Goal: Information Seeking & Learning: Learn about a topic

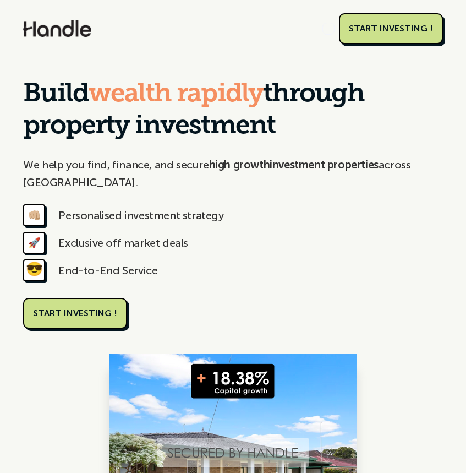
click at [186, 175] on p "We help you find, finance, and secure high growth investment properties across …" at bounding box center [232, 173] width 419 height 35
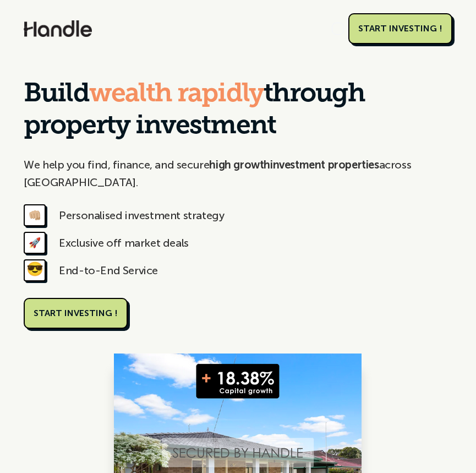
click at [150, 229] on div "👊🏼 Personalised investment strategy" at bounding box center [238, 218] width 429 height 28
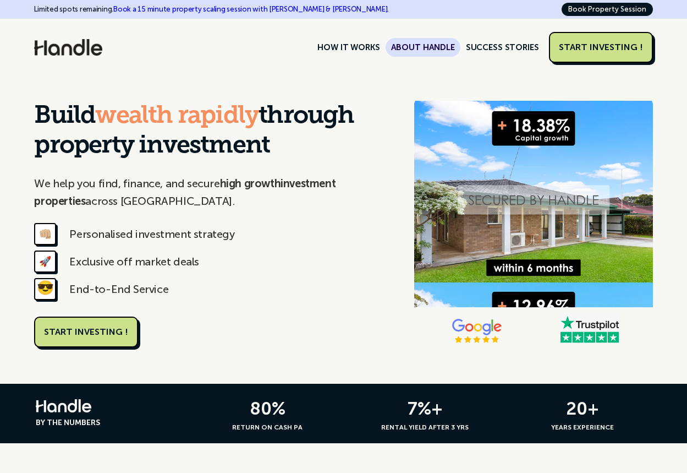
click at [433, 50] on link "ABOUT HANDLE" at bounding box center [423, 47] width 75 height 19
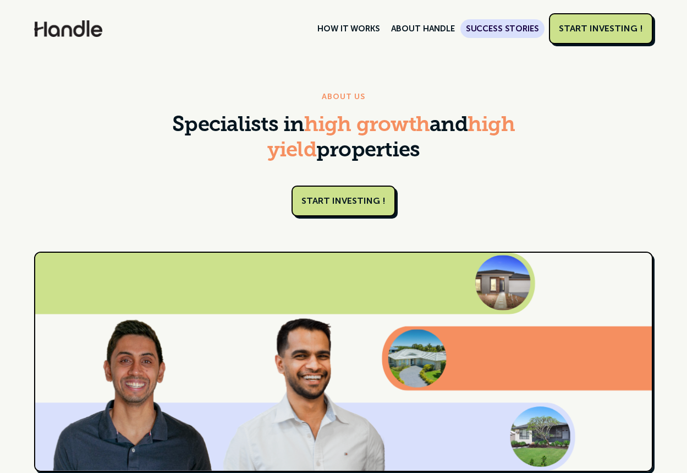
click at [514, 27] on link "SUCCESS STORIES" at bounding box center [502, 28] width 84 height 19
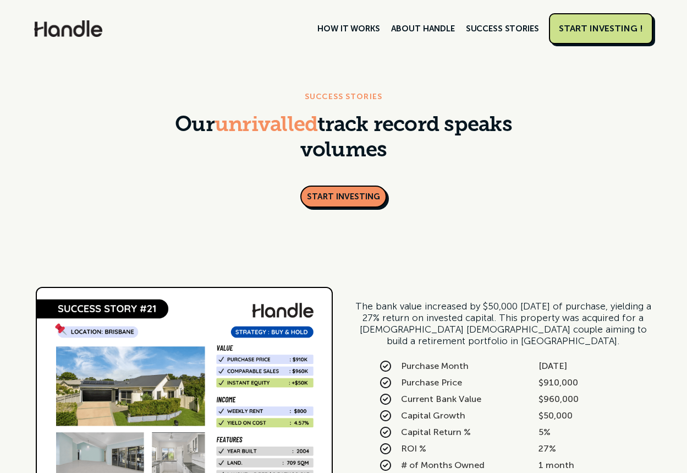
click at [594, 36] on link "START INVESTING !" at bounding box center [601, 28] width 104 height 31
click at [69, 25] on img at bounding box center [68, 28] width 68 height 17
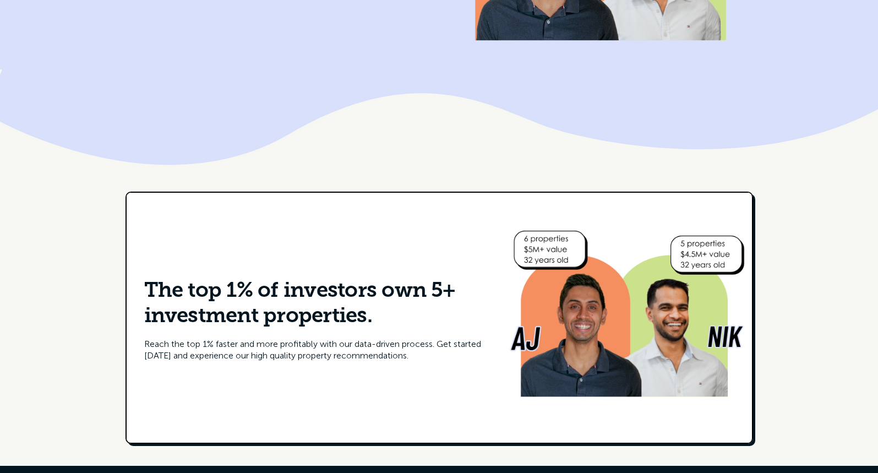
scroll to position [5394, 0]
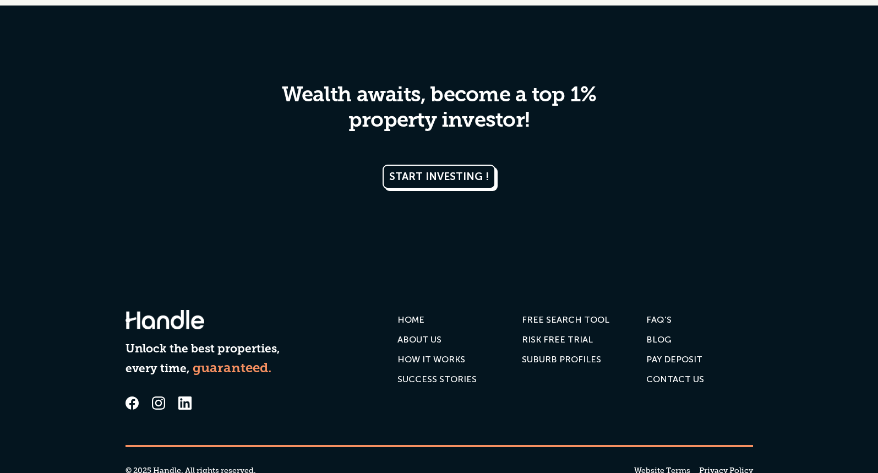
click at [545, 354] on div "SUBURB PROFILES" at bounding box center [561, 359] width 79 height 11
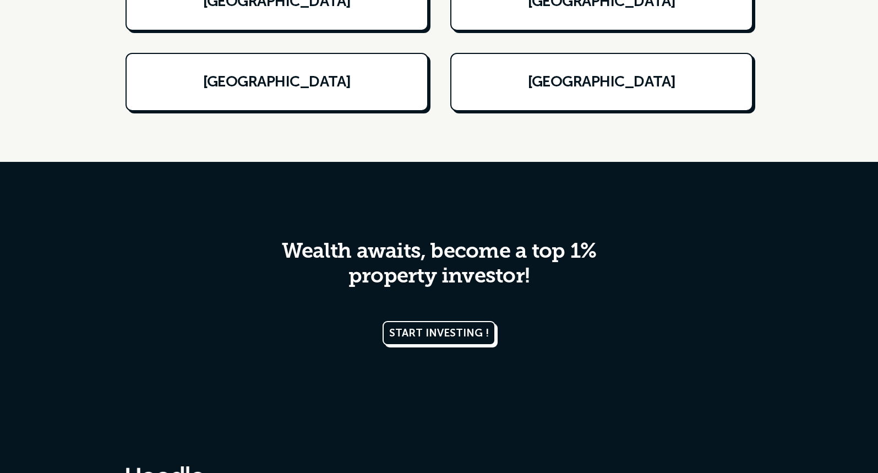
scroll to position [717, 0]
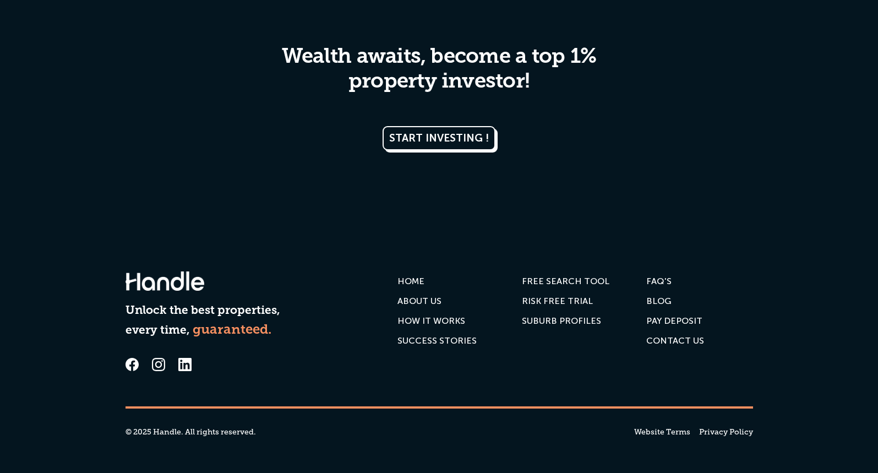
click at [563, 302] on div "RISK FREE TRIAL" at bounding box center [557, 300] width 71 height 11
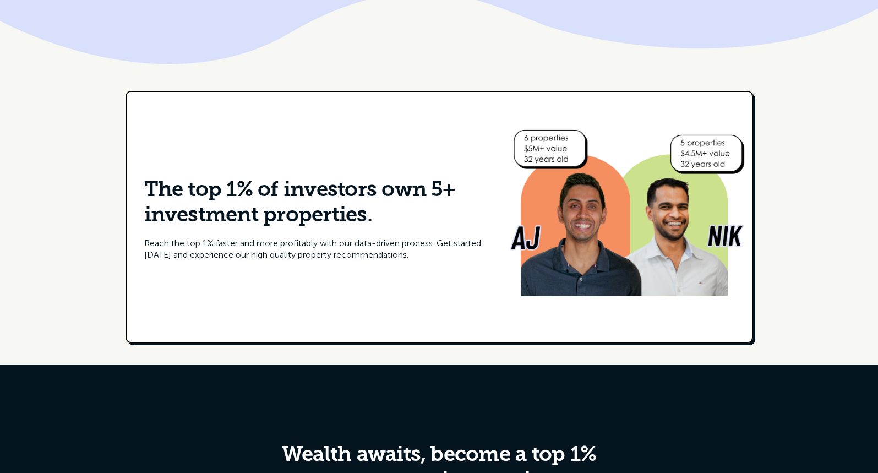
scroll to position [5394, 0]
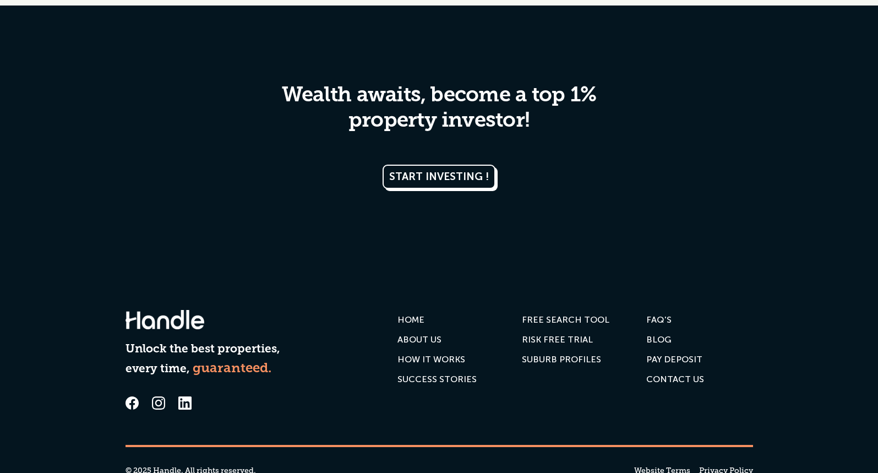
click at [562, 354] on div "SUBURB PROFILES" at bounding box center [561, 359] width 79 height 11
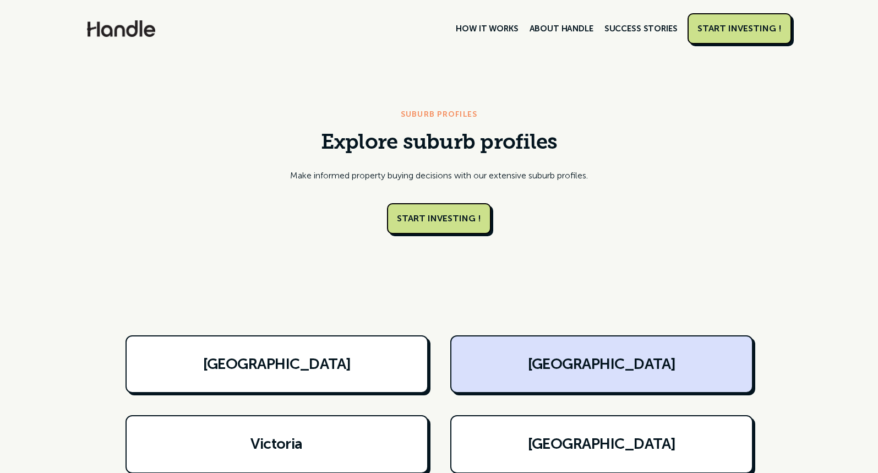
scroll to position [3, 0]
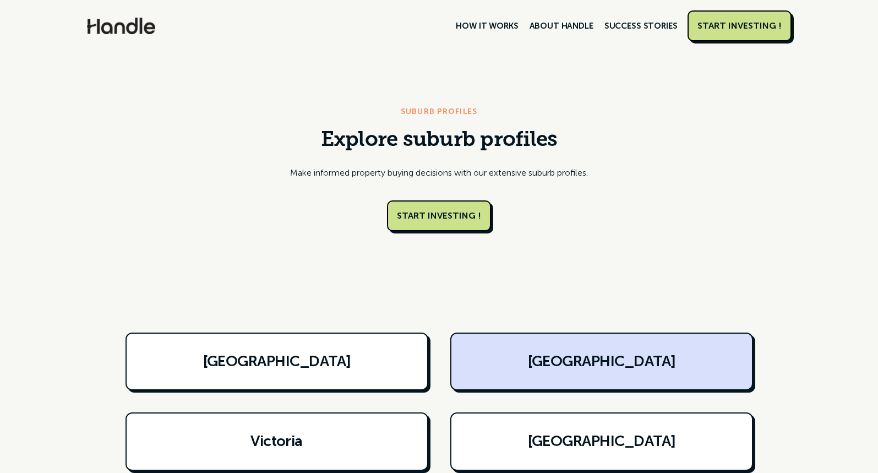
click at [568, 353] on h6 "[GEOGRAPHIC_DATA]" at bounding box center [601, 361] width 149 height 21
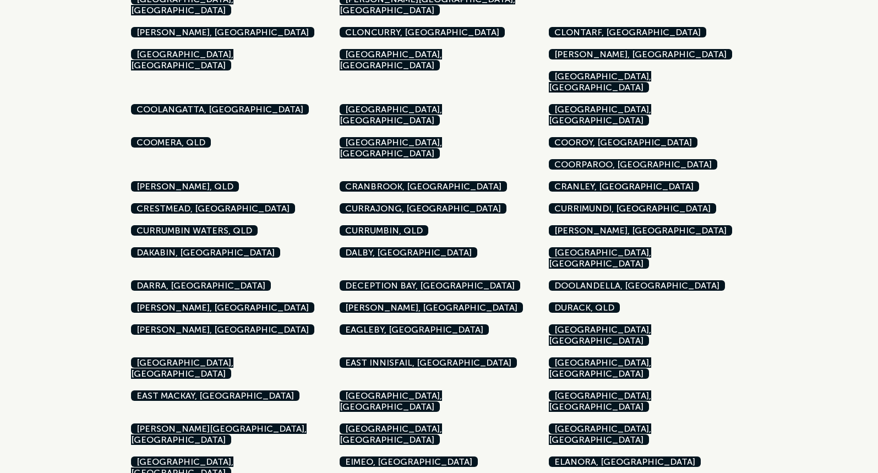
scroll to position [1313, 0]
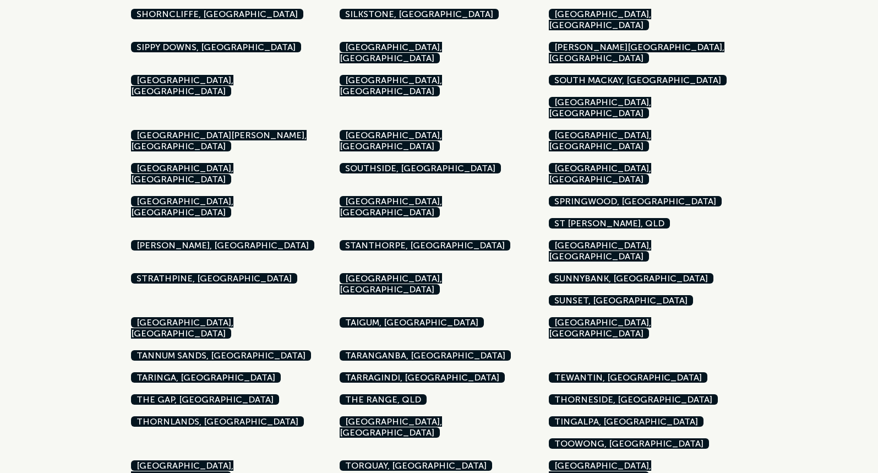
scroll to position [4440, 0]
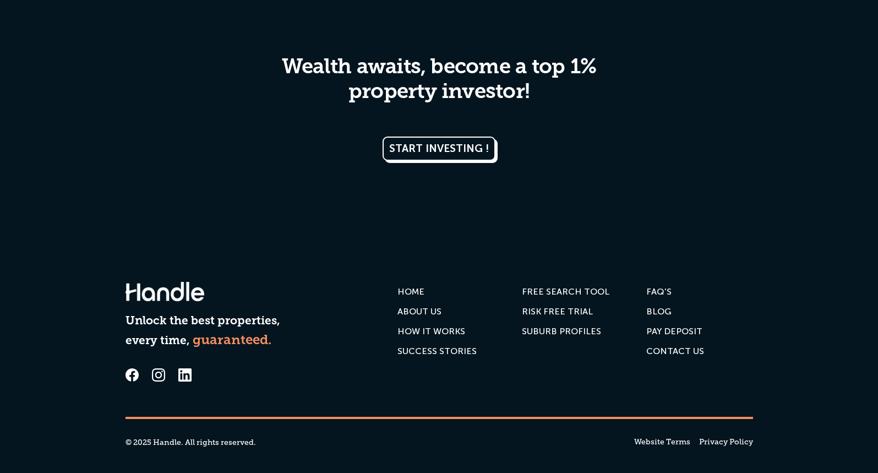
scroll to position [1303, 0]
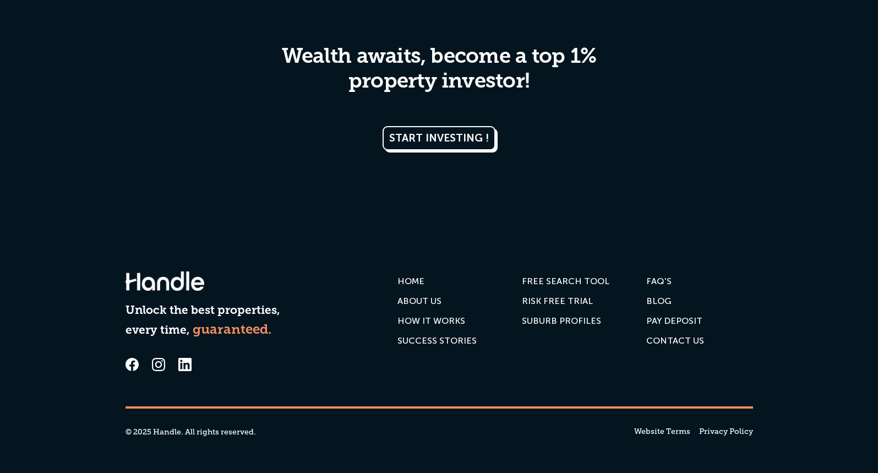
click at [657, 299] on div "Blog" at bounding box center [658, 300] width 25 height 11
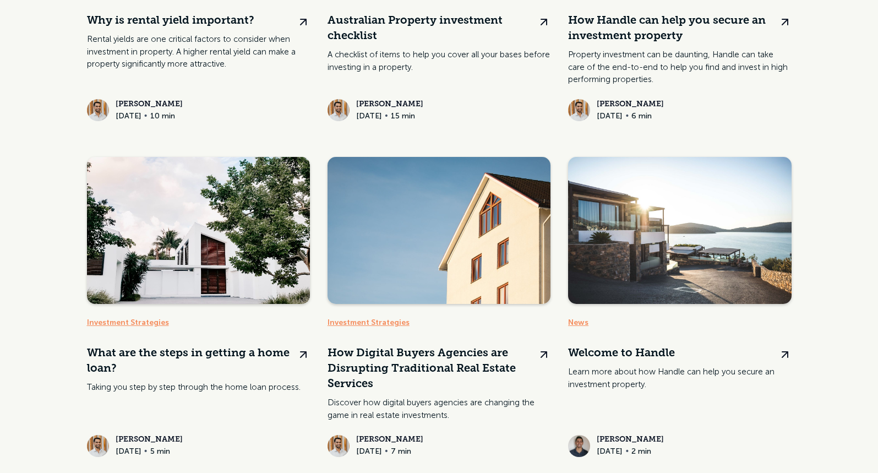
scroll to position [3518, 0]
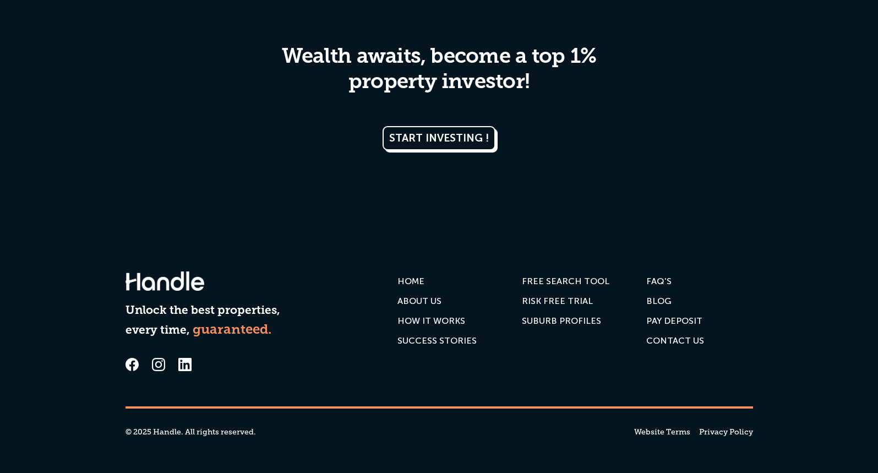
click at [664, 338] on div "Contact us" at bounding box center [675, 340] width 58 height 11
